Goal: Task Accomplishment & Management: Manage account settings

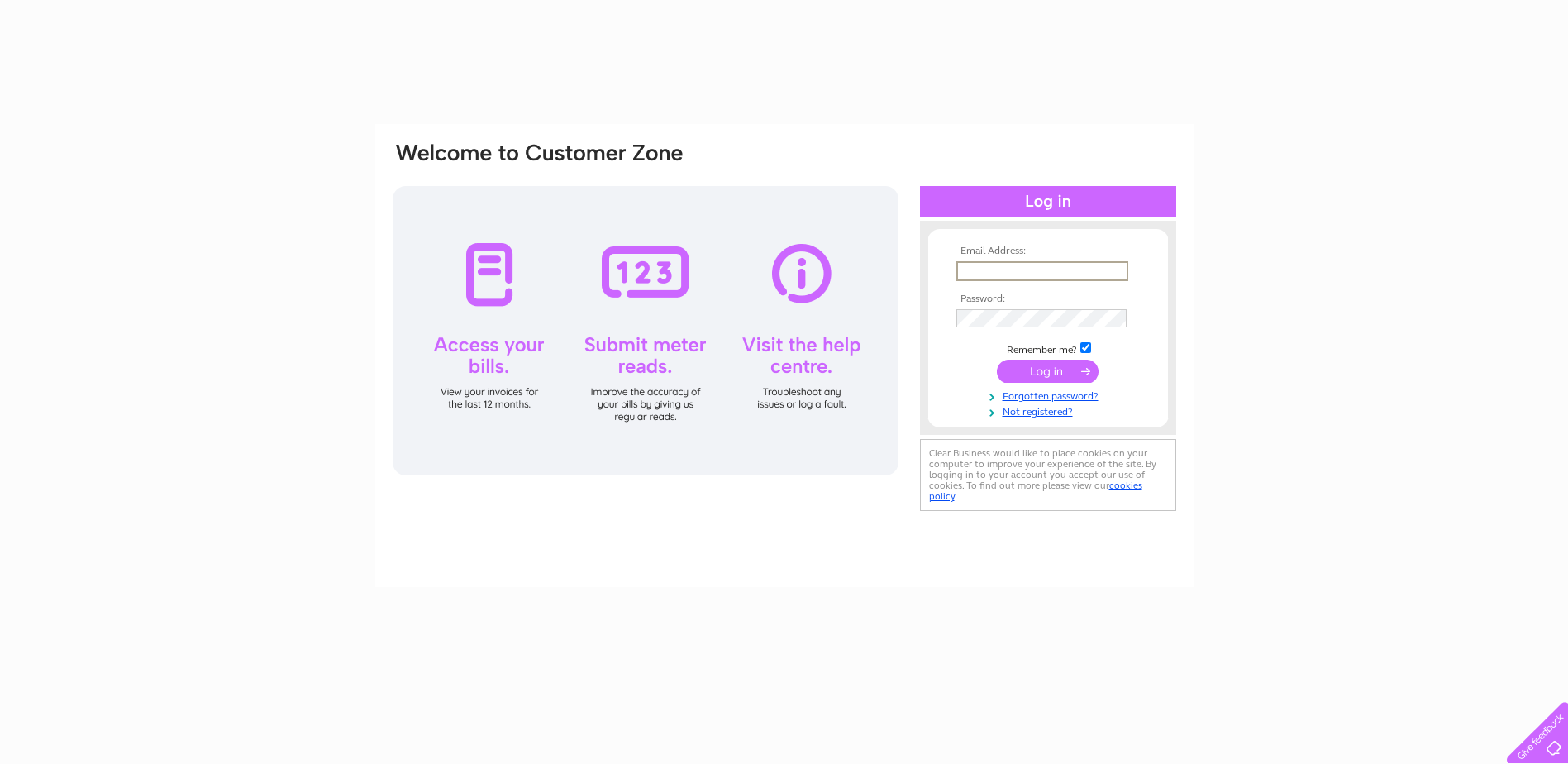
click at [993, 269] on input "text" at bounding box center [1042, 271] width 172 height 20
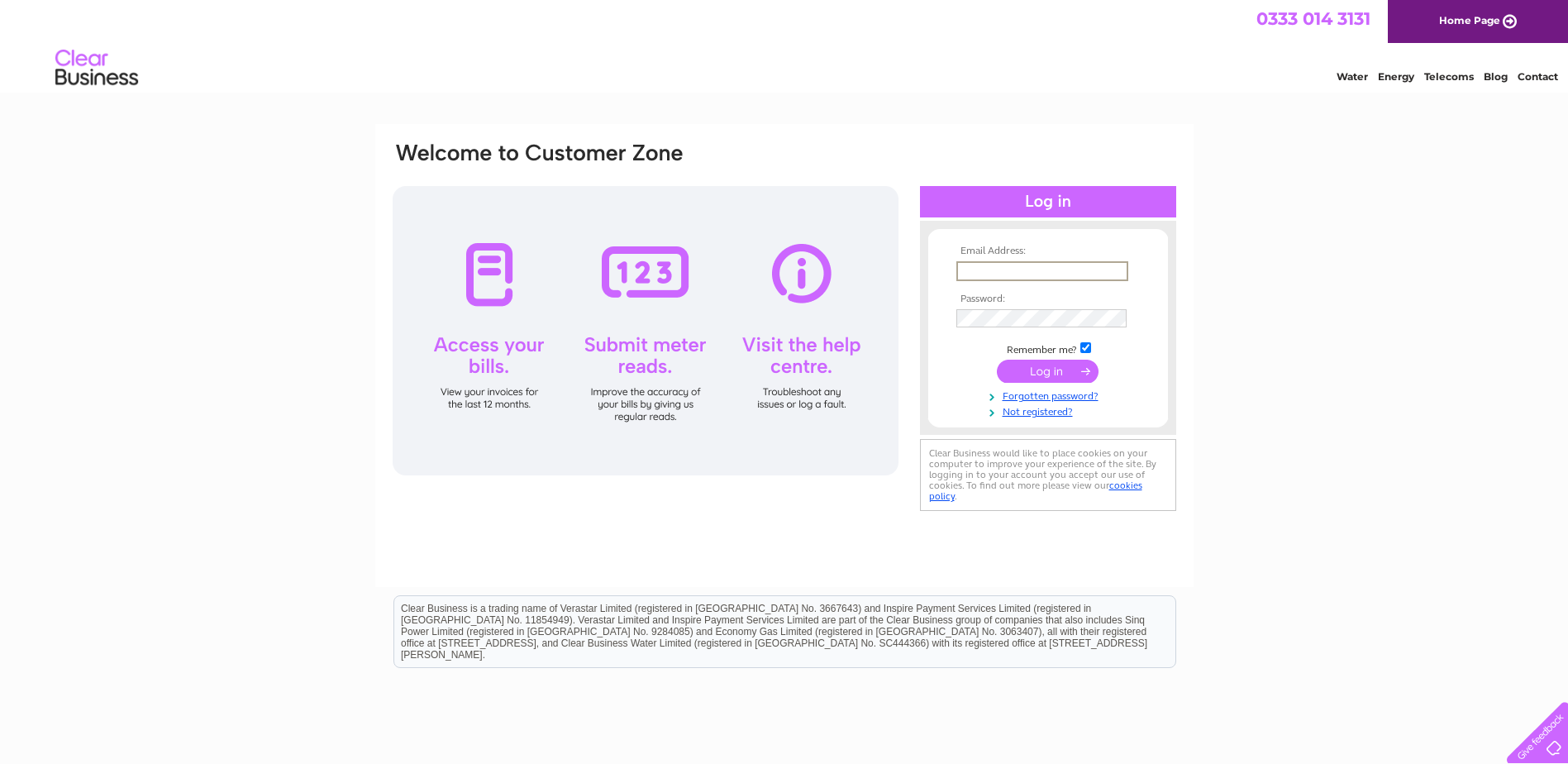
type input "fiona@froxoffalkirk.com"
click at [1043, 362] on input "submit" at bounding box center [1047, 371] width 102 height 23
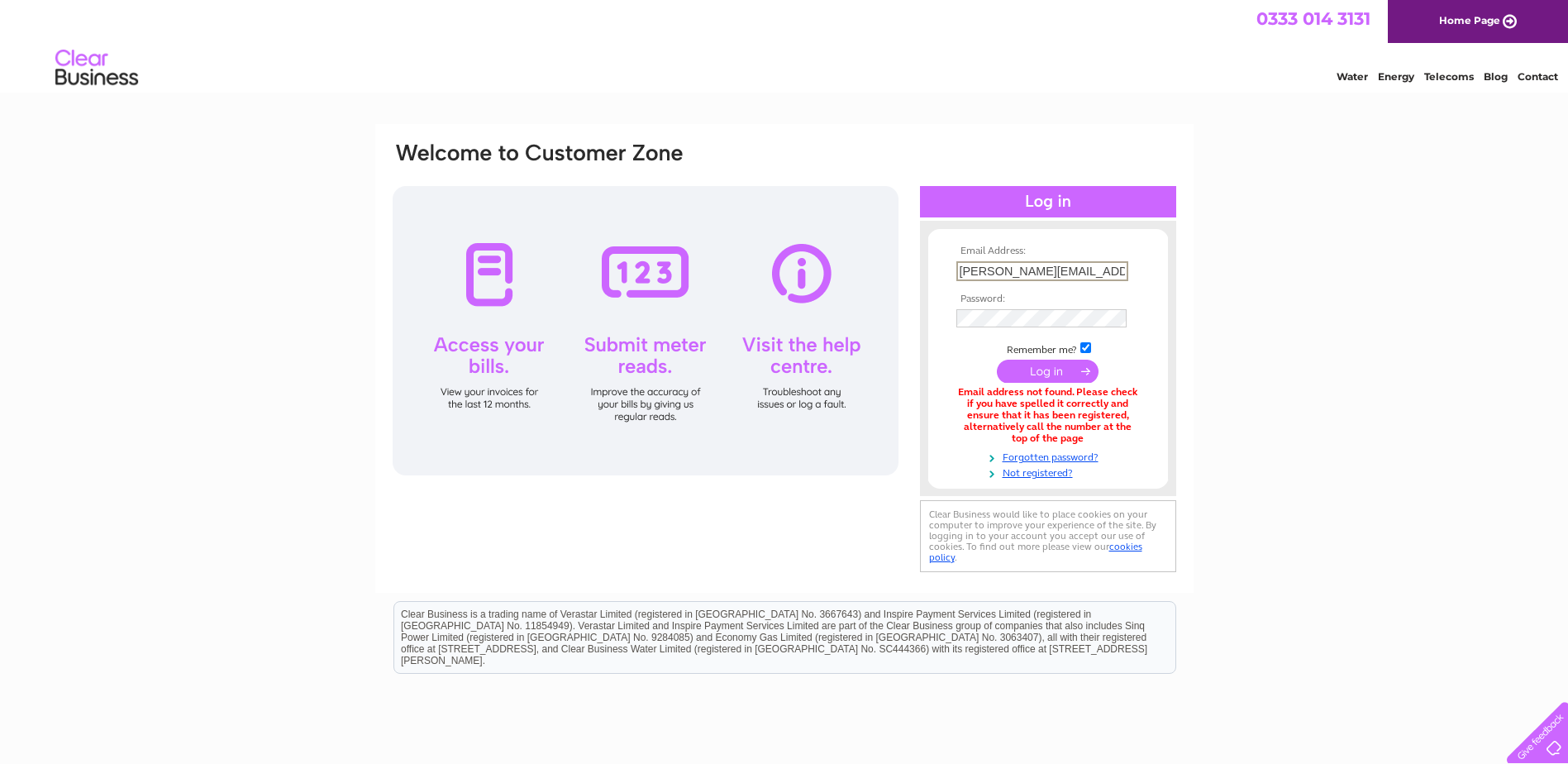
click at [1093, 270] on input "[PERSON_NAME][EMAIL_ADDRESS][DOMAIN_NAME]" at bounding box center [1042, 271] width 172 height 20
type input "[PERSON_NAME][EMAIL_ADDRESS][DOMAIN_NAME]"
click at [1046, 373] on input "submit" at bounding box center [1047, 371] width 102 height 23
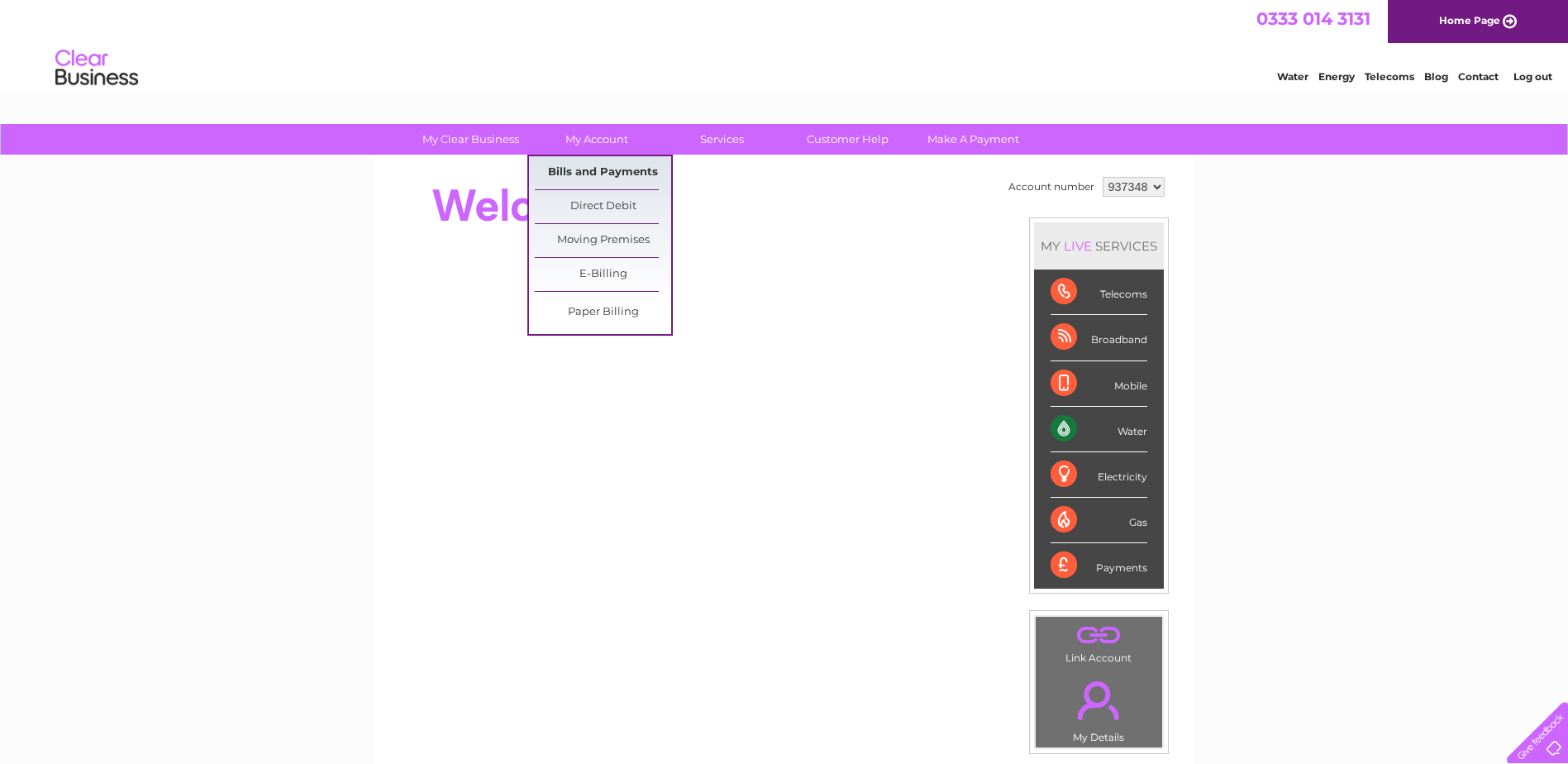
click at [604, 170] on link "Bills and Payments" at bounding box center [603, 172] width 136 height 33
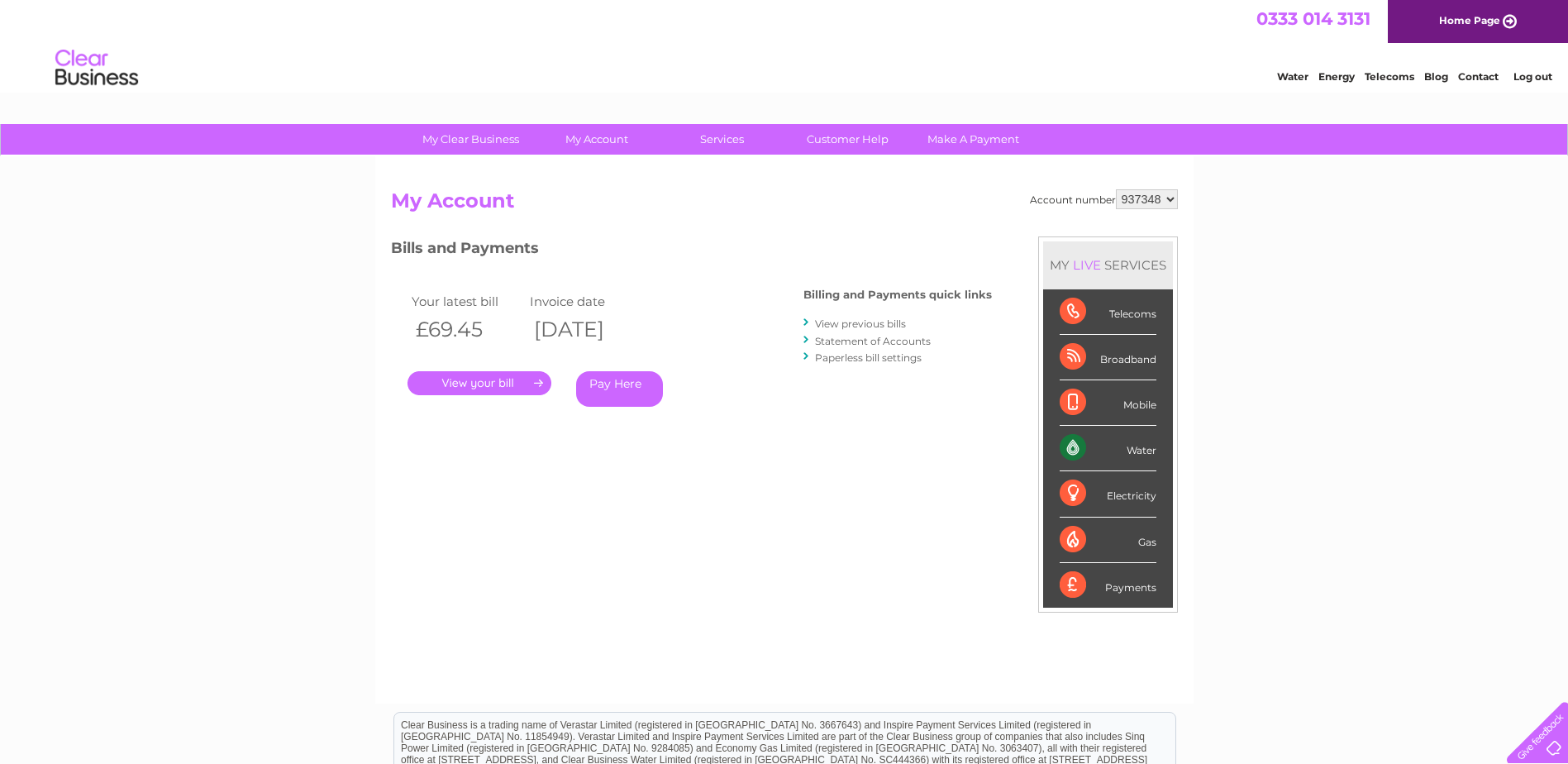
click at [476, 383] on link "." at bounding box center [479, 383] width 144 height 24
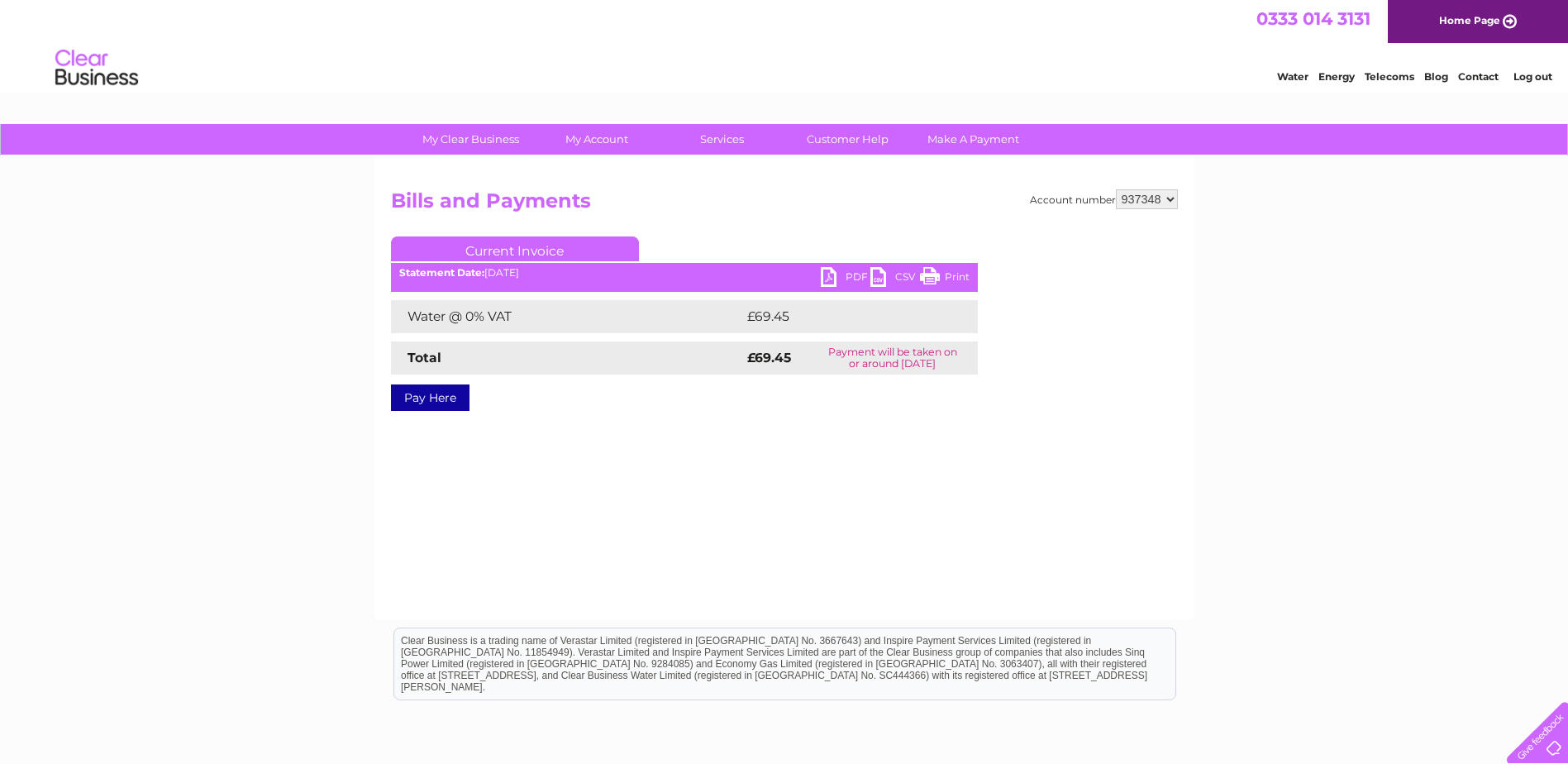
click at [839, 276] on link "PDF" at bounding box center [845, 279] width 49 height 24
